Goal: Complete application form

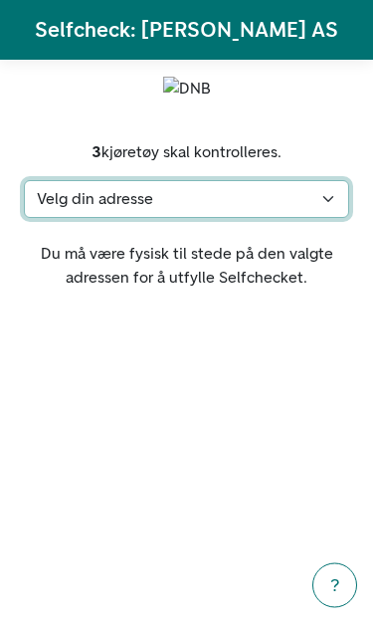
click at [260, 218] on select "Velg din adresse [STREET_ADDRESS] Min adresse mangler" at bounding box center [187, 199] width 326 height 38
select select "510"
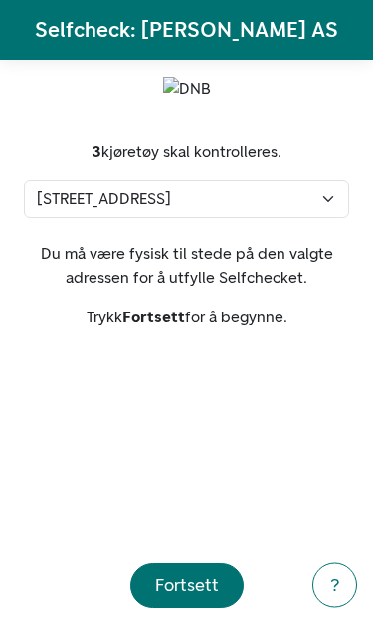
click at [180, 599] on button "Fortsett" at bounding box center [186, 585] width 113 height 45
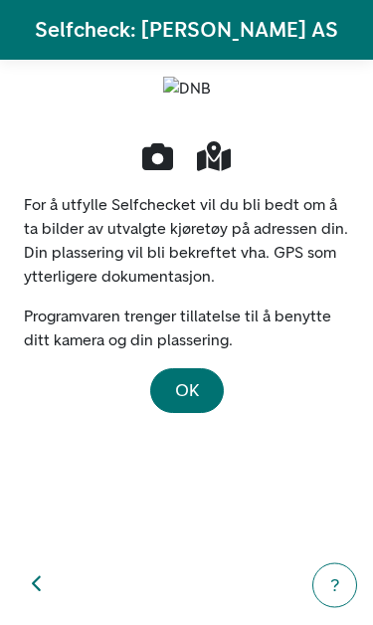
click at [195, 401] on span "OK" at bounding box center [187, 390] width 24 height 22
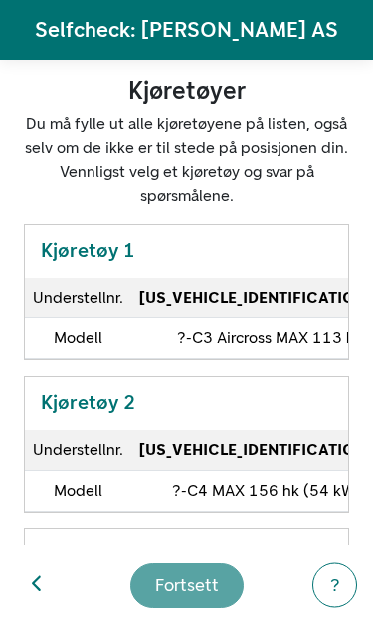
click at [282, 285] on td "[US_VEHICLE_IDENTIFICATION_NUMBER]" at bounding box center [290, 298] width 319 height 41
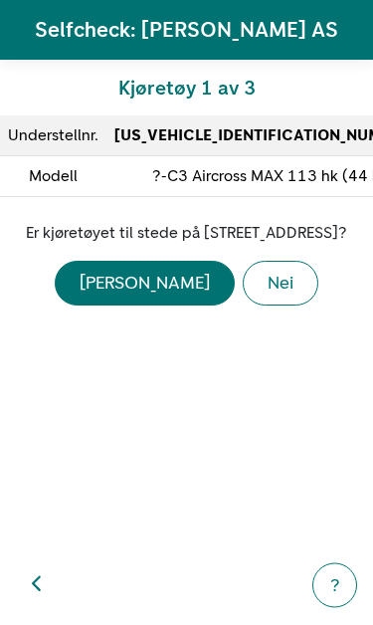
click at [145, 297] on div "[PERSON_NAME]" at bounding box center [145, 283] width 130 height 27
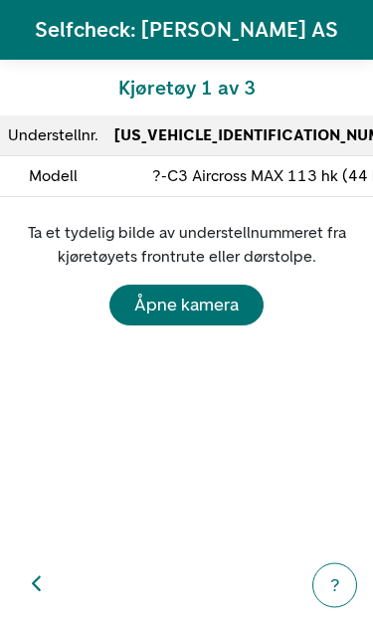
click at [235, 302] on div "Åpne kamera" at bounding box center [186, 305] width 105 height 27
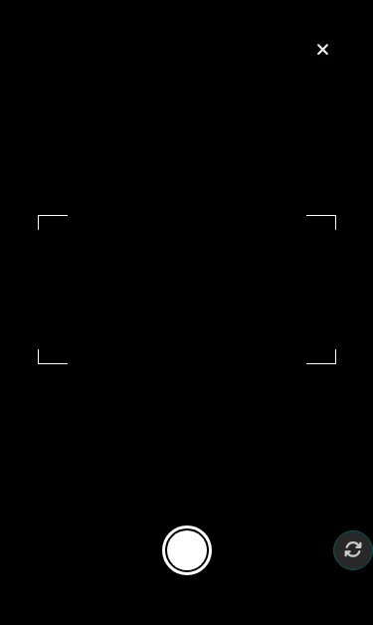
click at [190, 575] on button at bounding box center [187, 551] width 50 height 50
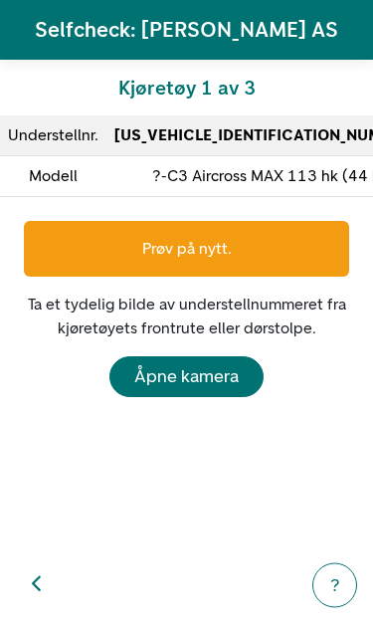
click at [285, 255] on div "Prøv på nytt." at bounding box center [187, 249] width 326 height 56
click at [214, 384] on div "Åpne kamera" at bounding box center [186, 376] width 105 height 27
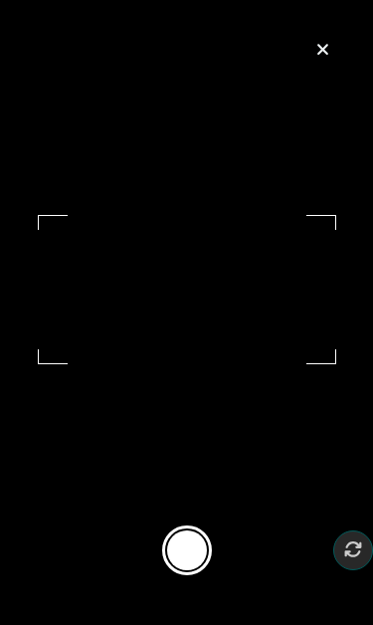
click at [192, 566] on button at bounding box center [187, 551] width 50 height 50
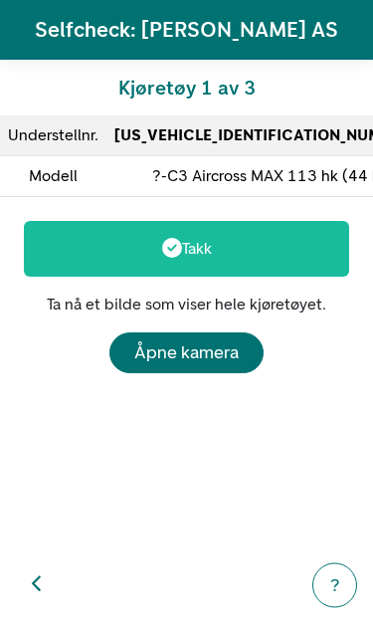
click at [218, 358] on div "Åpne kamera" at bounding box center [186, 352] width 105 height 27
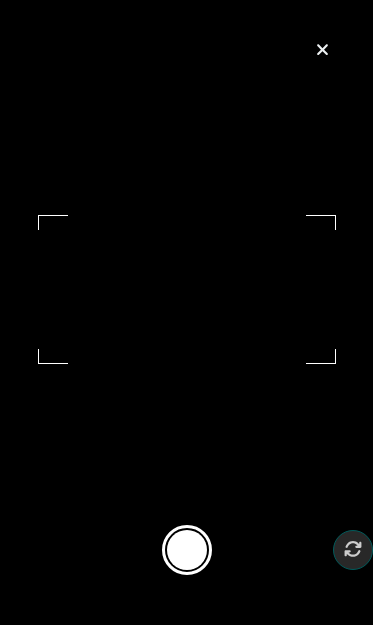
click at [199, 566] on button at bounding box center [187, 551] width 50 height 50
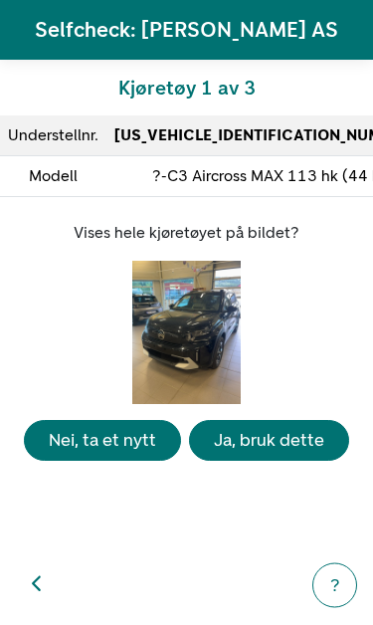
click at [298, 454] on div "Ja, bruk dette" at bounding box center [269, 440] width 111 height 27
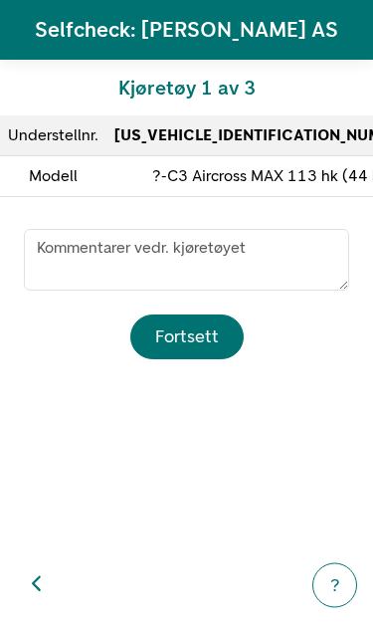
click at [208, 335] on div "Fortsett" at bounding box center [187, 337] width 64 height 27
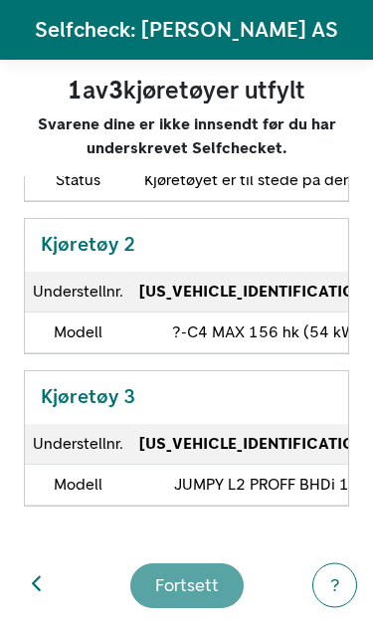
scroll to position [293, 0]
click at [302, 313] on td "?-C4 MAX 156 hk (54 kWh) facel" at bounding box center [290, 333] width 319 height 41
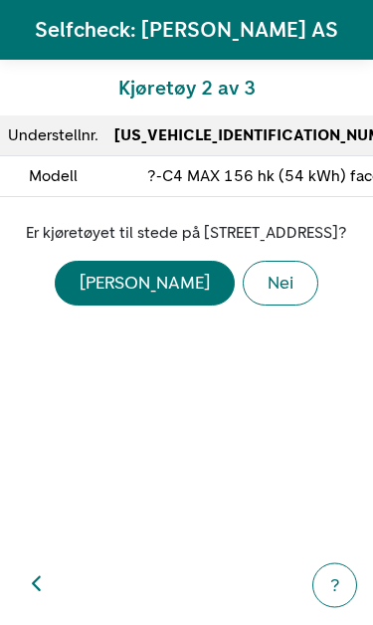
click at [152, 297] on div "[PERSON_NAME]" at bounding box center [145, 283] width 130 height 27
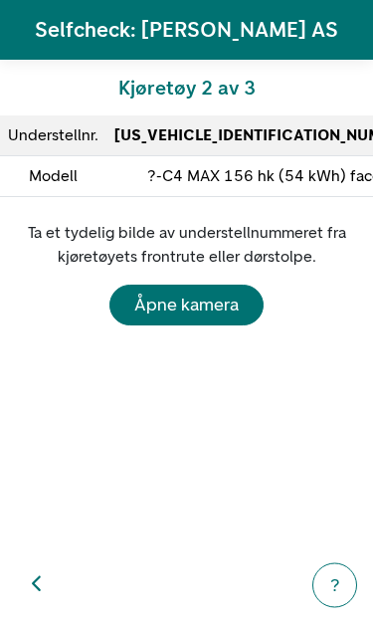
click at [211, 305] on div "Åpne kamera" at bounding box center [186, 305] width 105 height 27
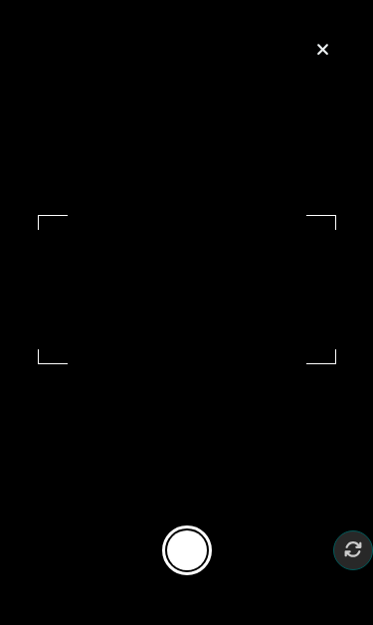
click at [193, 558] on button at bounding box center [187, 551] width 50 height 50
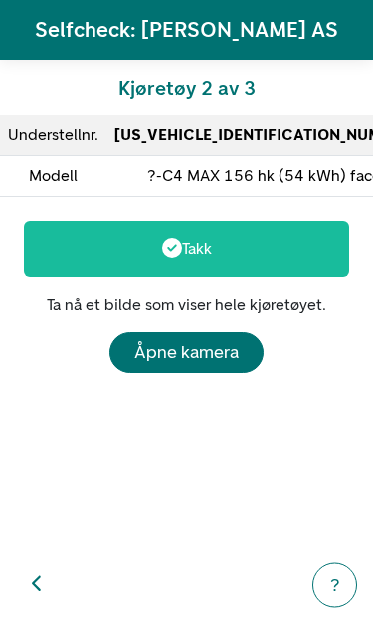
click at [223, 356] on div "Åpne kamera" at bounding box center [186, 352] width 105 height 27
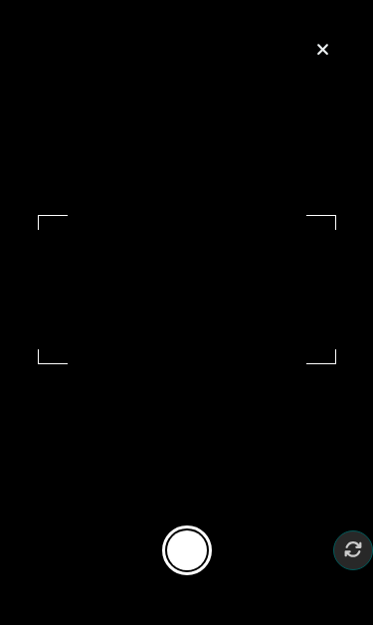
click at [192, 565] on button at bounding box center [187, 551] width 50 height 50
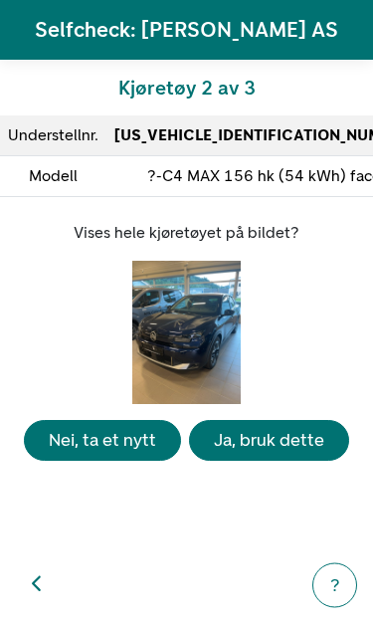
click at [297, 454] on div "Ja, bruk dette" at bounding box center [269, 440] width 111 height 27
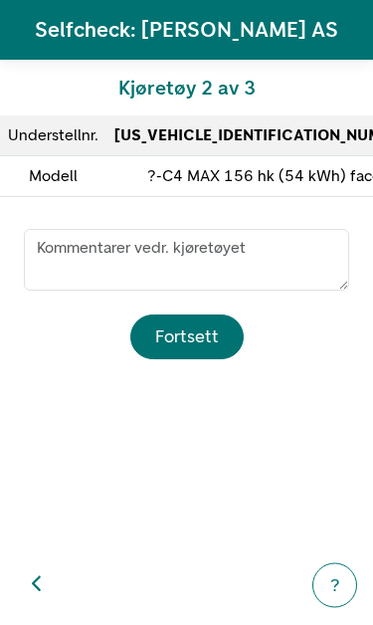
click at [216, 340] on div "Fortsett" at bounding box center [187, 337] width 64 height 27
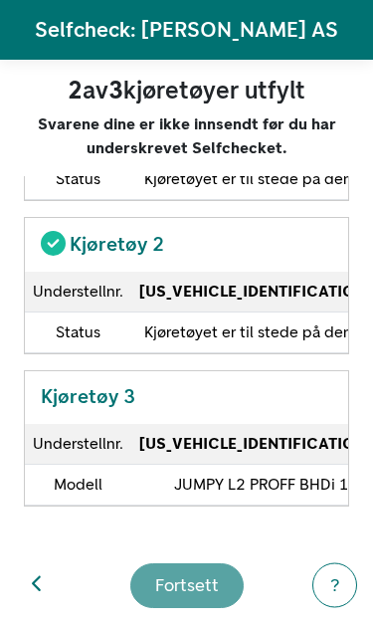
scroll to position [294, 0]
click at [264, 464] on td "JUMPY L2 PROFF BHDi 145 EAT8" at bounding box center [290, 484] width 319 height 41
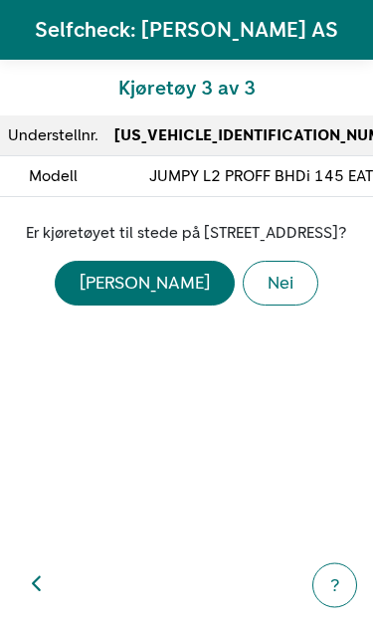
click at [136, 297] on div "[PERSON_NAME]" at bounding box center [145, 283] width 130 height 27
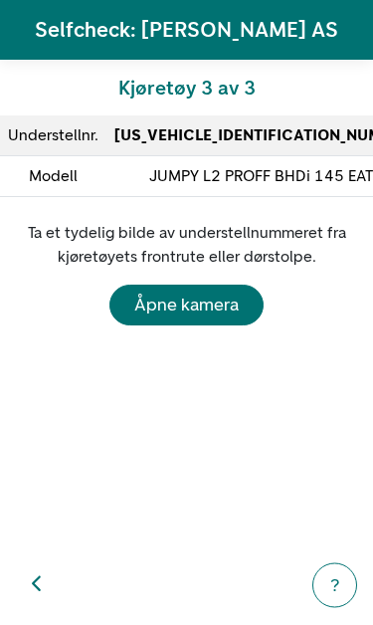
click at [251, 303] on button "Åpne kamera" at bounding box center [187, 305] width 154 height 41
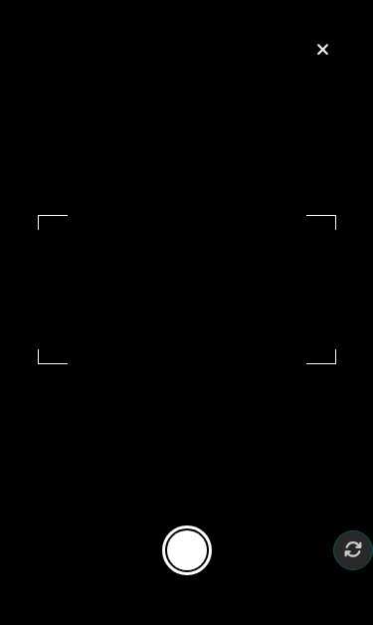
click at [209, 573] on button at bounding box center [187, 551] width 50 height 50
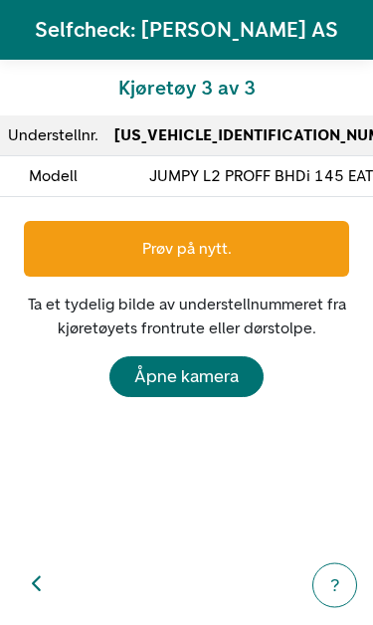
click at [244, 265] on div "Prøv på nytt." at bounding box center [187, 249] width 326 height 56
click at [274, 245] on div "Prøv på nytt." at bounding box center [187, 249] width 326 height 56
click at [179, 386] on div "Åpne kamera" at bounding box center [186, 376] width 105 height 27
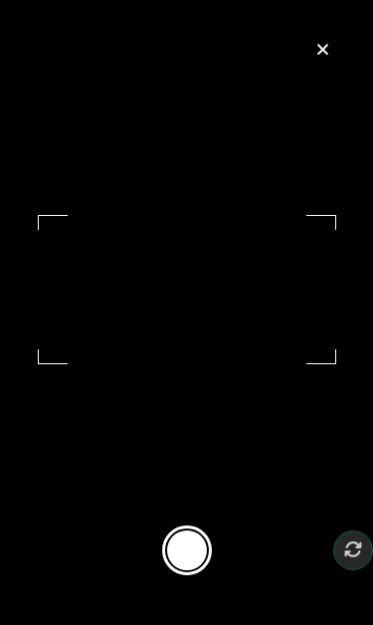
click at [209, 565] on button at bounding box center [187, 551] width 50 height 50
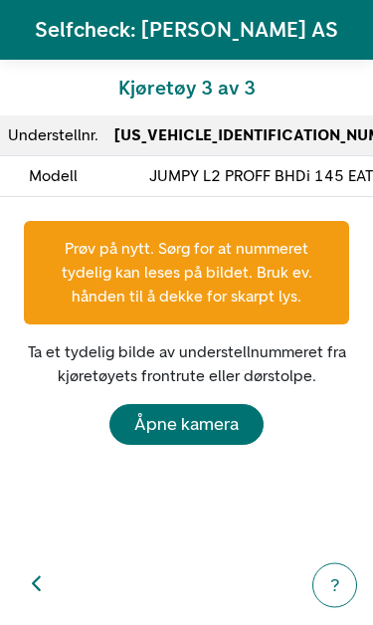
click at [214, 431] on div "Åpne kamera" at bounding box center [186, 424] width 105 height 27
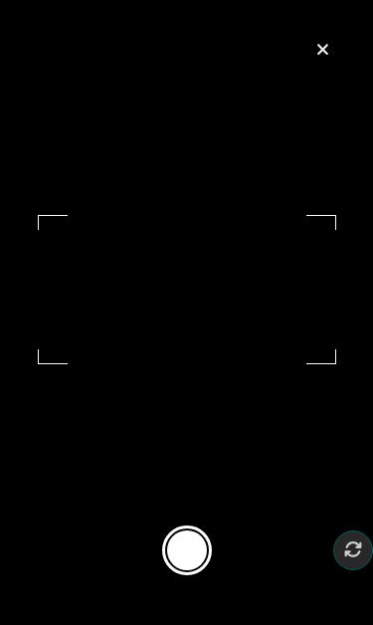
click at [195, 575] on button at bounding box center [187, 551] width 50 height 50
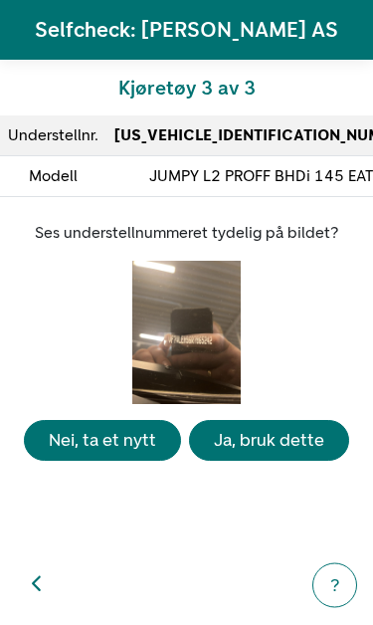
click at [294, 439] on button "Ja, bruk dette" at bounding box center [269, 440] width 160 height 41
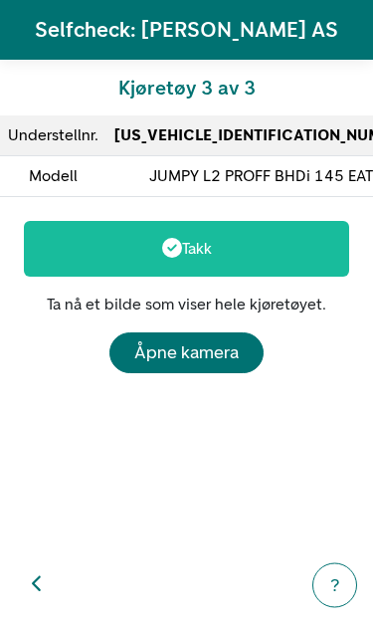
click at [230, 339] on div "Åpne kamera" at bounding box center [186, 352] width 105 height 27
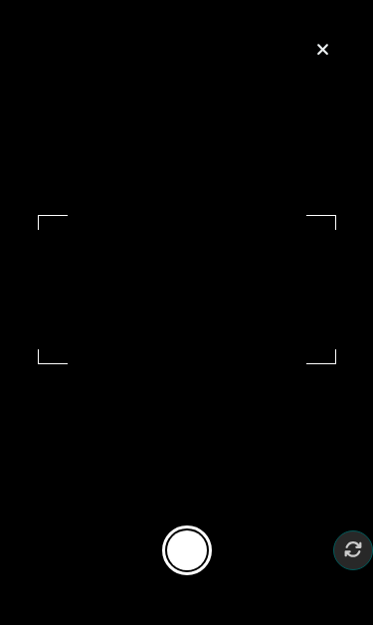
click at [185, 571] on button at bounding box center [187, 551] width 50 height 50
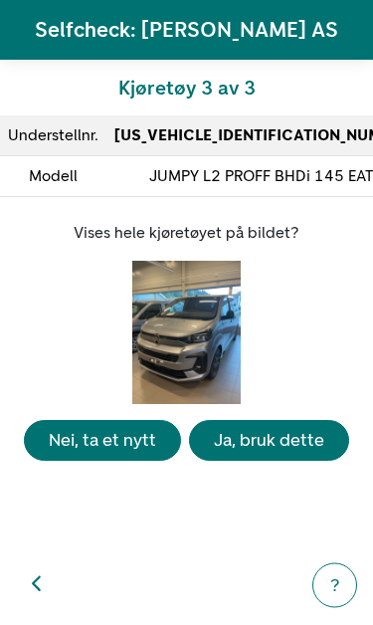
click at [300, 454] on div "Ja, bruk dette" at bounding box center [269, 440] width 111 height 27
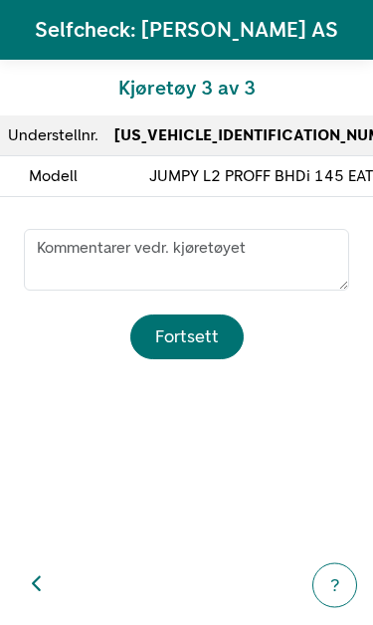
click at [215, 332] on div "Fortsett" at bounding box center [187, 337] width 64 height 27
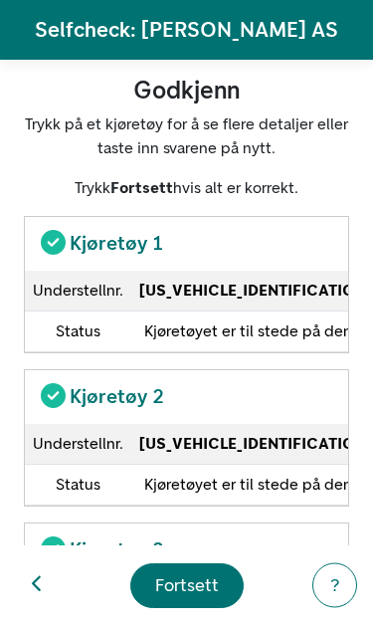
click at [213, 579] on div "Fortsett" at bounding box center [187, 585] width 64 height 27
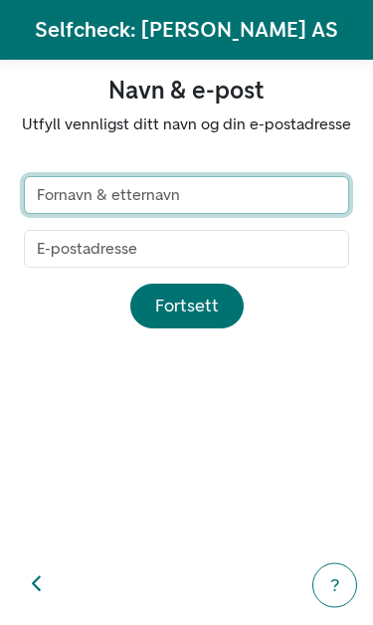
click at [230, 198] on input "text" at bounding box center [187, 195] width 326 height 38
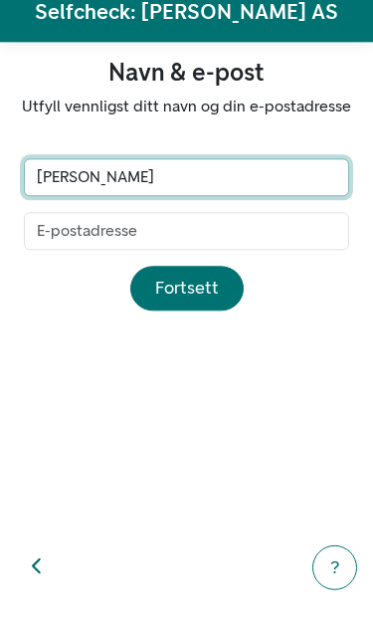
type input "[PERSON_NAME]"
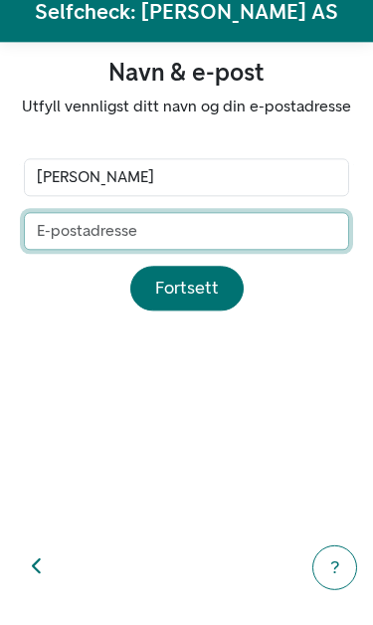
click at [245, 237] on input "email" at bounding box center [187, 249] width 326 height 38
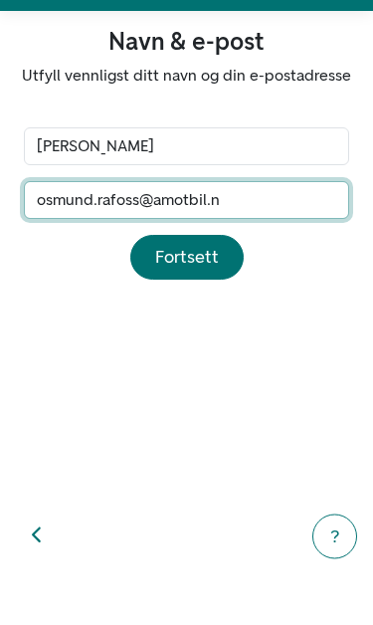
type input "[EMAIL_ADDRESS][DOMAIN_NAME]"
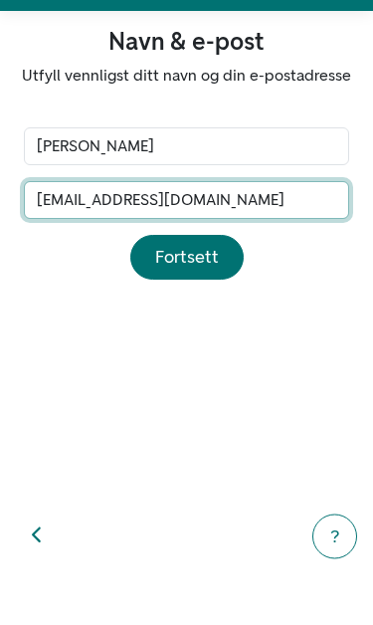
click at [219, 284] on button "Fortsett" at bounding box center [186, 306] width 113 height 45
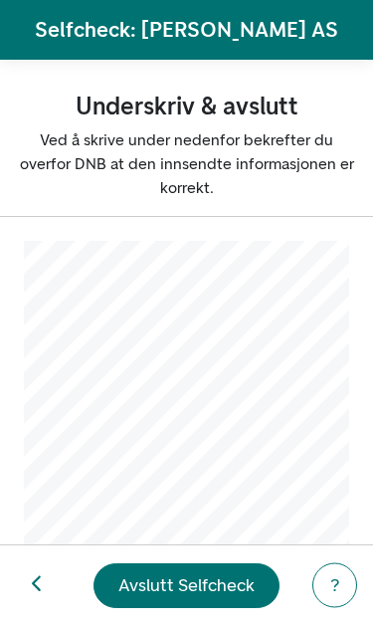
click at [214, 567] on button "Avslutt Selfcheck" at bounding box center [187, 585] width 186 height 45
